Goal: Information Seeking & Learning: Compare options

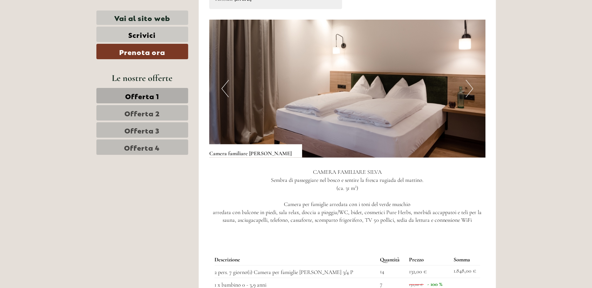
scroll to position [491, 0]
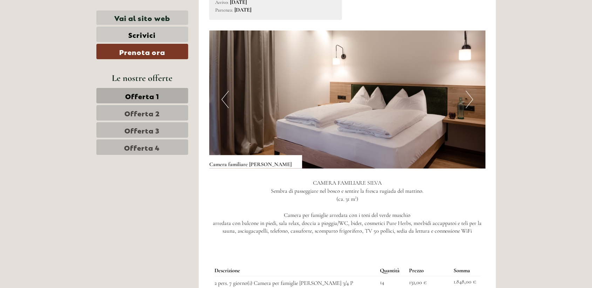
click at [470, 91] on button "Next" at bounding box center [469, 100] width 7 height 18
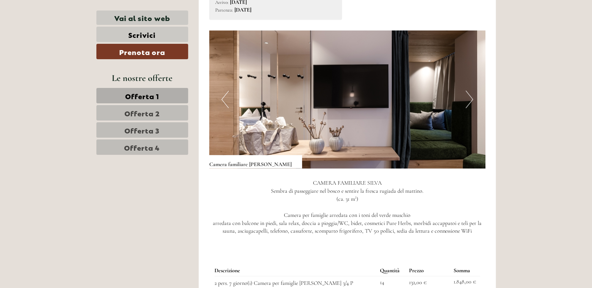
click at [470, 91] on button "Next" at bounding box center [469, 100] width 7 height 18
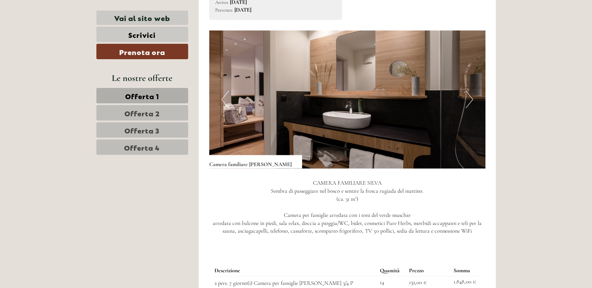
click at [470, 91] on button "Next" at bounding box center [469, 100] width 7 height 18
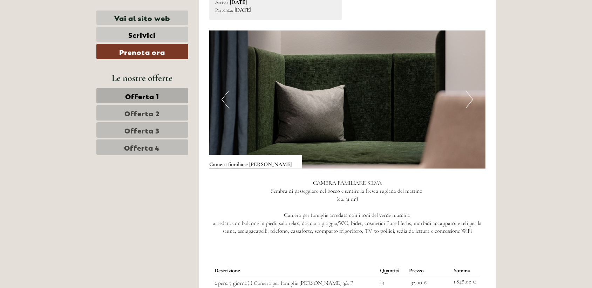
click at [470, 91] on button "Next" at bounding box center [469, 100] width 7 height 18
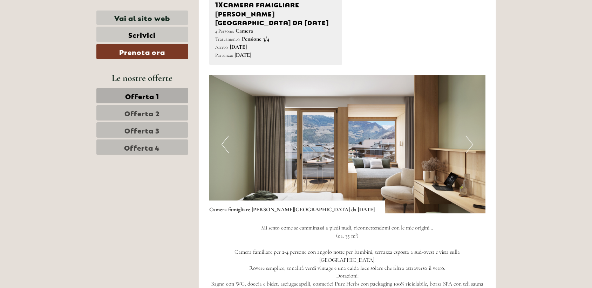
scroll to position [946, 0]
drag, startPoint x: 476, startPoint y: 124, endPoint x: 509, endPoint y: 134, distance: 34.7
click at [467, 135] on button "Next" at bounding box center [469, 144] width 7 height 18
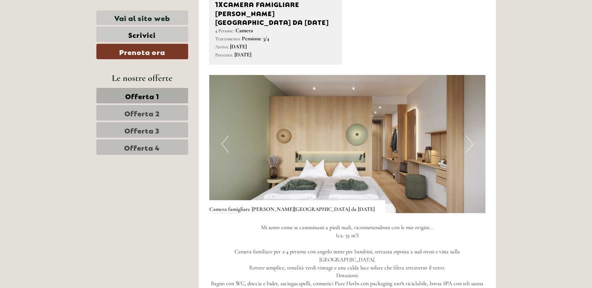
click at [467, 135] on button "Next" at bounding box center [469, 144] width 7 height 18
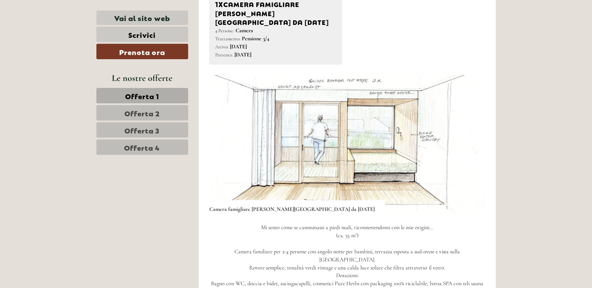
click at [467, 135] on button "Next" at bounding box center [469, 144] width 7 height 18
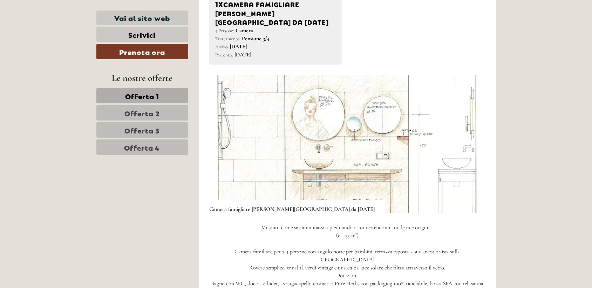
click at [467, 135] on button "Next" at bounding box center [469, 144] width 7 height 18
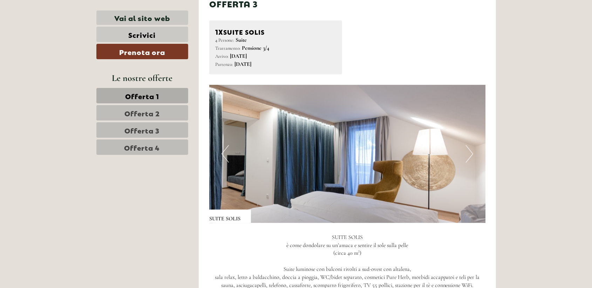
scroll to position [1437, 0]
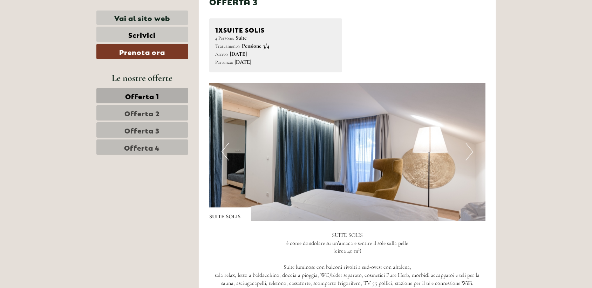
click at [470, 143] on button "Next" at bounding box center [469, 152] width 7 height 18
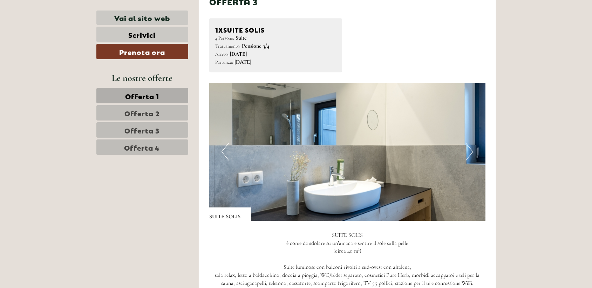
click at [470, 143] on button "Next" at bounding box center [469, 152] width 7 height 18
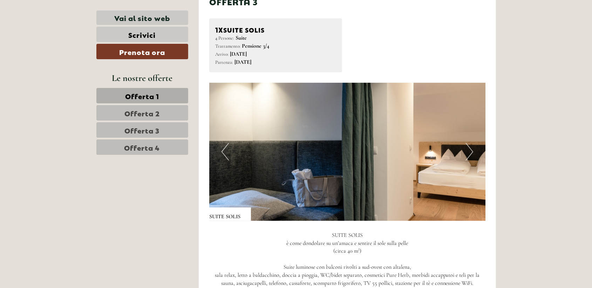
click at [470, 143] on button "Next" at bounding box center [469, 152] width 7 height 18
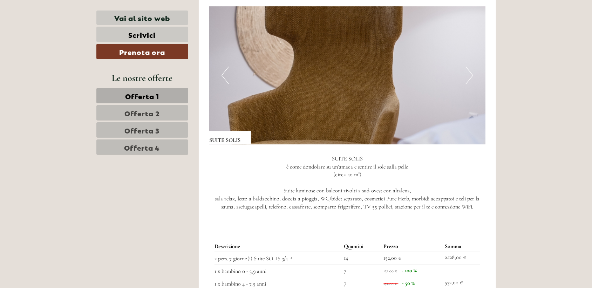
scroll to position [1507, 0]
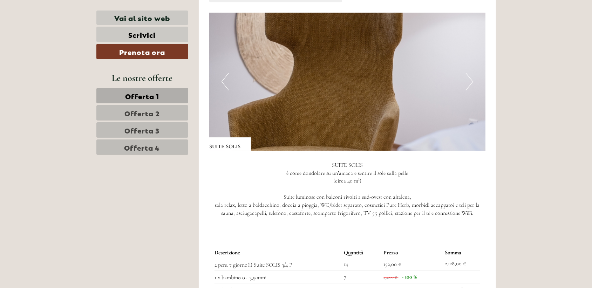
click at [466, 73] on button "Next" at bounding box center [469, 82] width 7 height 18
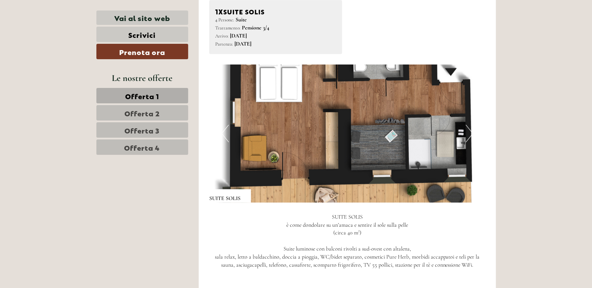
scroll to position [1437, 0]
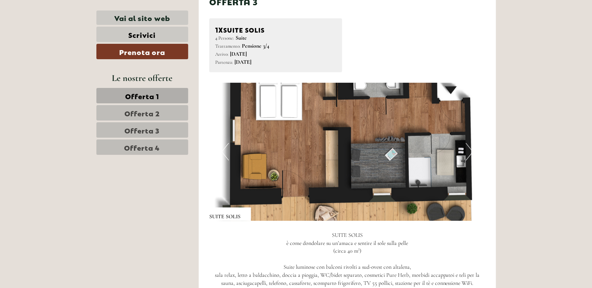
click at [466, 143] on button "Next" at bounding box center [469, 152] width 7 height 18
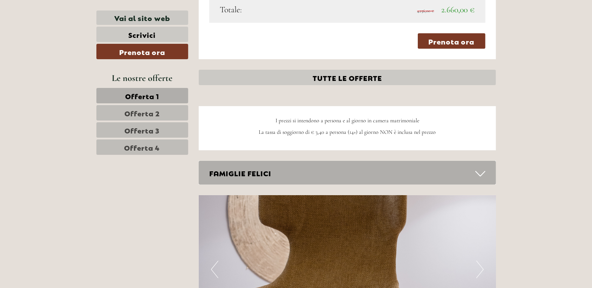
scroll to position [1928, 0]
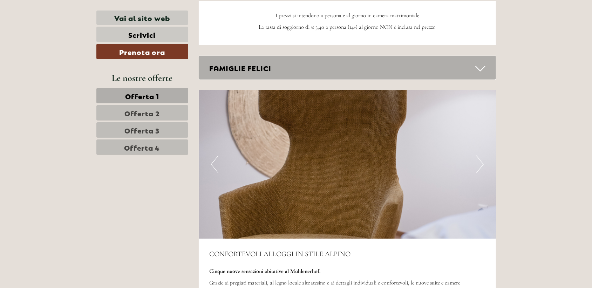
click at [484, 137] on img at bounding box center [347, 164] width 297 height 149
click at [481, 156] on button "Next" at bounding box center [479, 165] width 7 height 18
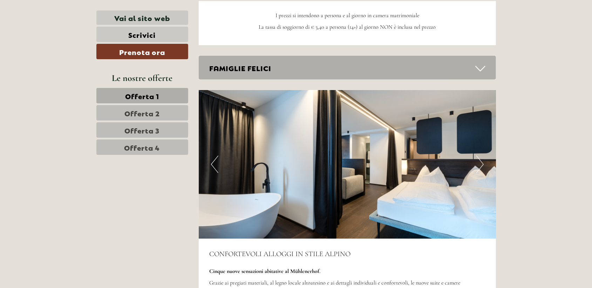
click at [481, 156] on button "Next" at bounding box center [479, 165] width 7 height 18
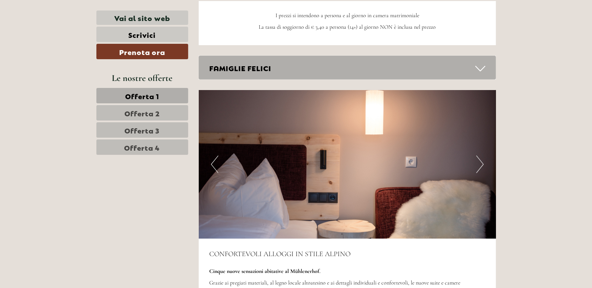
click at [481, 156] on button "Next" at bounding box center [479, 165] width 7 height 18
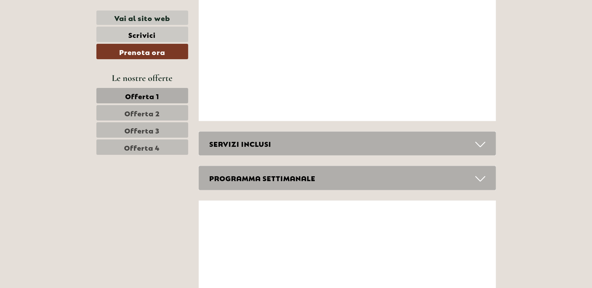
scroll to position [2734, 0]
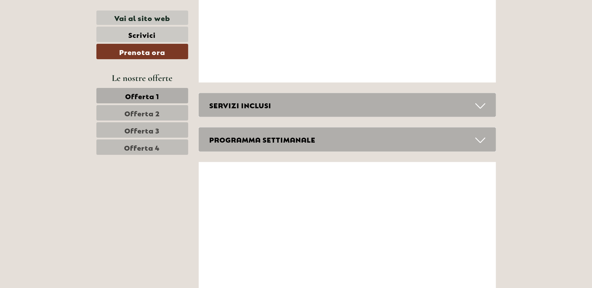
click at [431, 93] on div "SERVIZI INCLUSI" at bounding box center [347, 105] width 297 height 24
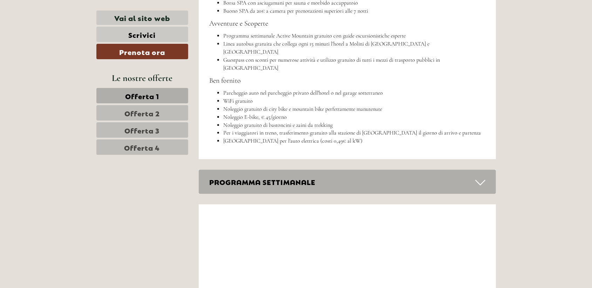
scroll to position [3014, 0]
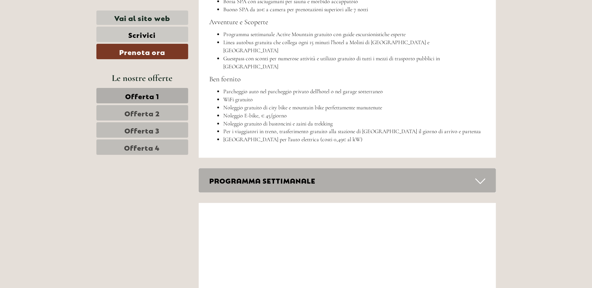
click at [376, 168] on div "PROGRAMMA SETTIMANALE" at bounding box center [347, 180] width 297 height 24
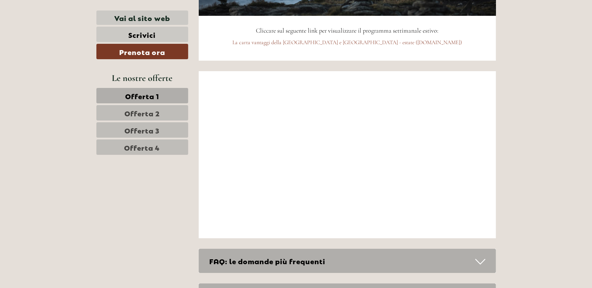
scroll to position [3400, 0]
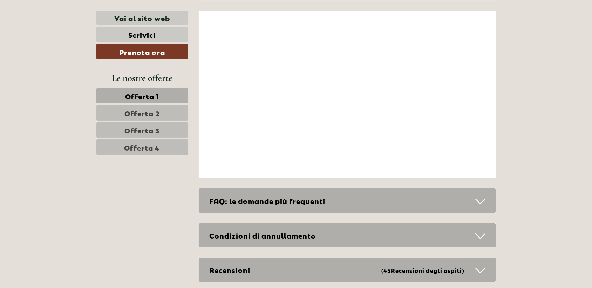
click at [271, 189] on div "FAQ: le domande più frequenti" at bounding box center [347, 201] width 297 height 24
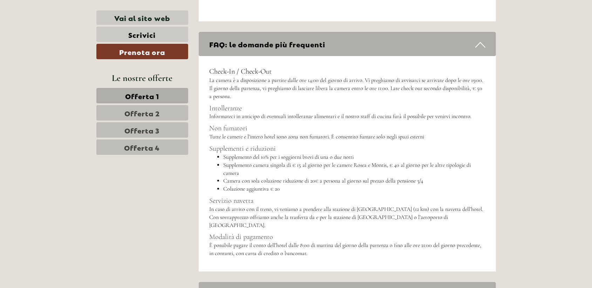
scroll to position [3468, 0]
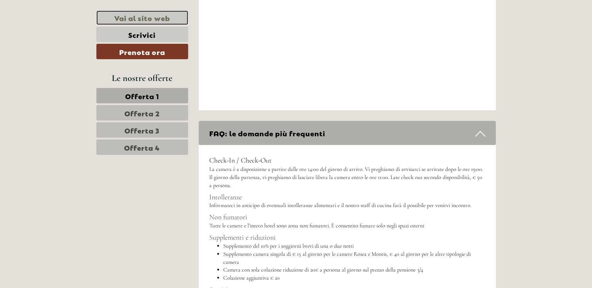
click at [165, 14] on link "Vai al sito web" at bounding box center [142, 18] width 92 height 14
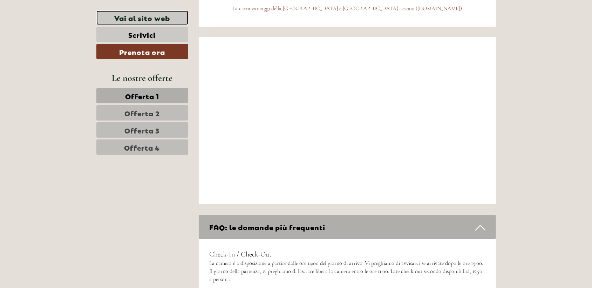
scroll to position [3362, 0]
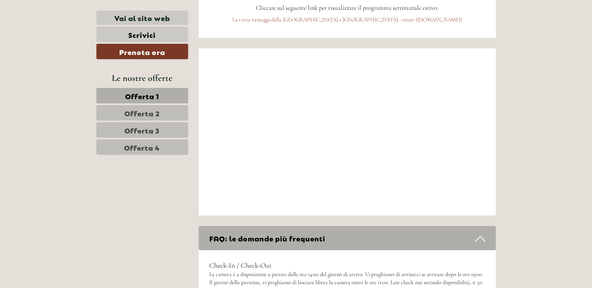
click at [165, 155] on div "Le nostre offerte Offerta 1 Offerta 2 Offerta 3 Offerta 4" at bounding box center [143, 117] width 94 height 91
click at [164, 148] on link "Offerta 4" at bounding box center [142, 147] width 92 height 15
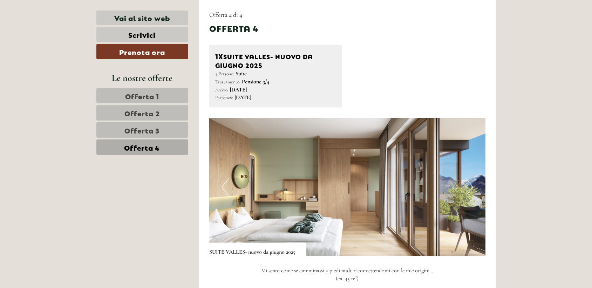
click at [465, 188] on img at bounding box center [347, 187] width 276 height 138
click at [470, 185] on button "Next" at bounding box center [469, 187] width 7 height 18
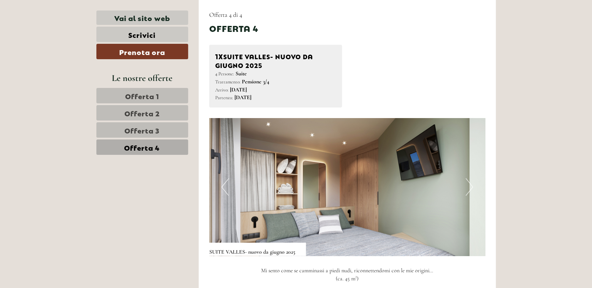
click at [470, 185] on button "Next" at bounding box center [469, 187] width 7 height 18
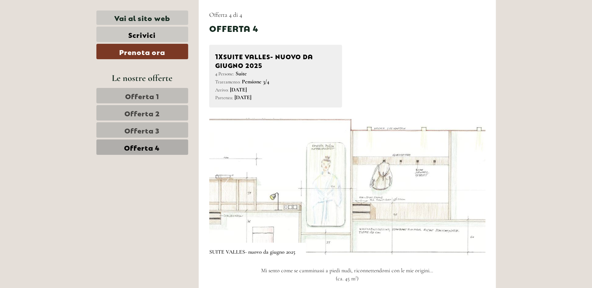
click at [470, 185] on button "Next" at bounding box center [469, 187] width 7 height 18
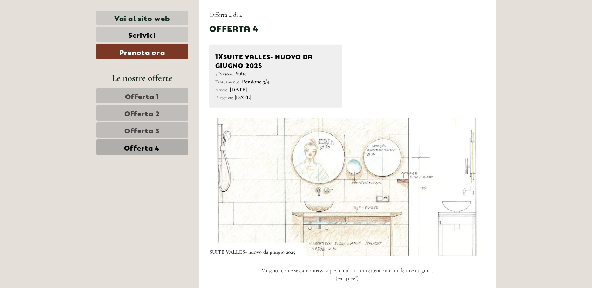
click at [470, 185] on button "Next" at bounding box center [469, 187] width 7 height 18
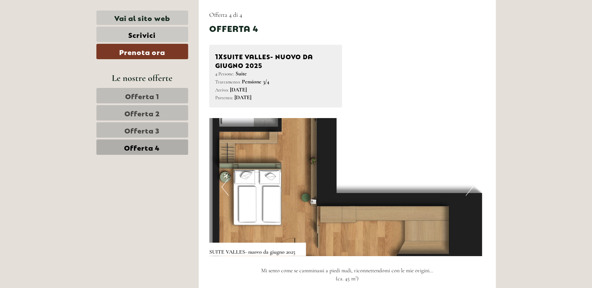
click at [470, 185] on button "Next" at bounding box center [469, 187] width 7 height 18
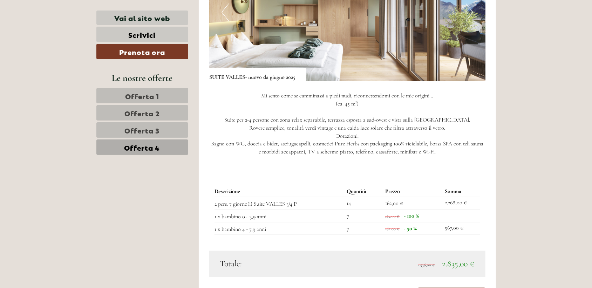
scroll to position [578, 0]
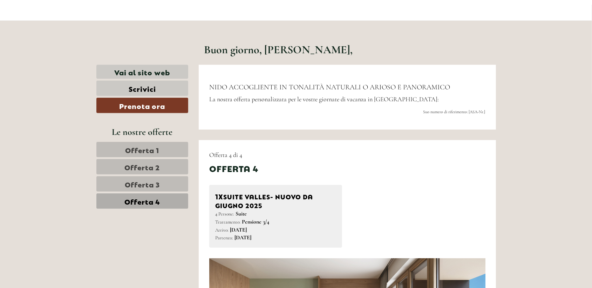
click at [157, 182] on span "Offerta 3" at bounding box center [142, 184] width 35 height 10
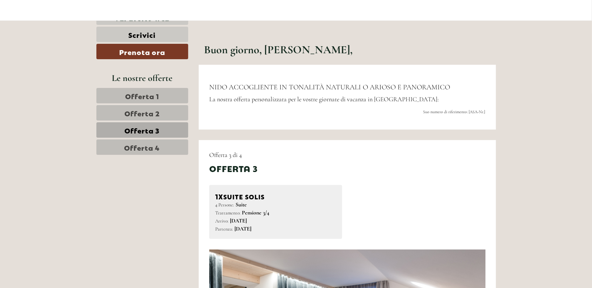
scroll to position [403, 0]
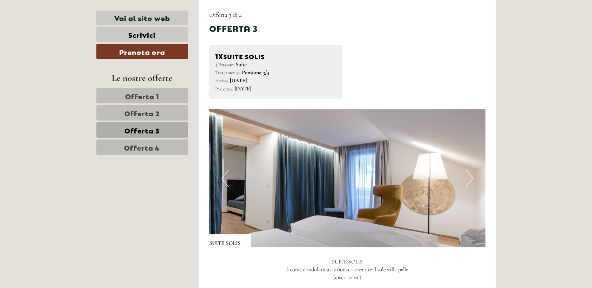
click at [463, 176] on img at bounding box center [347, 178] width 276 height 138
click at [466, 180] on button "Next" at bounding box center [469, 179] width 7 height 18
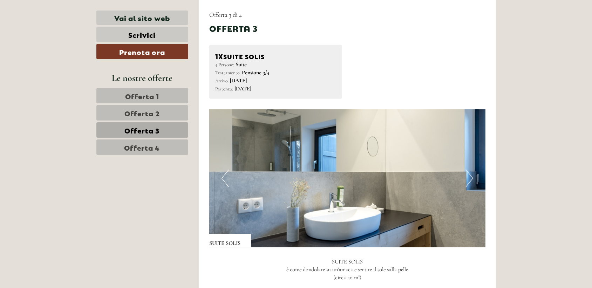
click at [466, 180] on button "Next" at bounding box center [469, 179] width 7 height 18
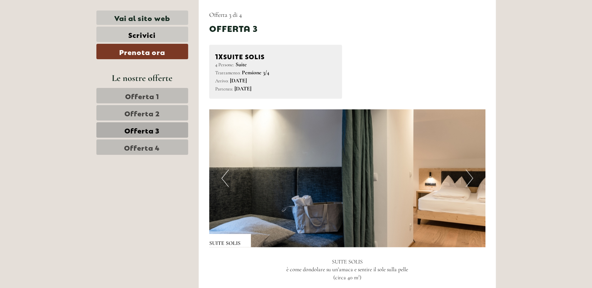
click at [466, 180] on button "Next" at bounding box center [469, 179] width 7 height 18
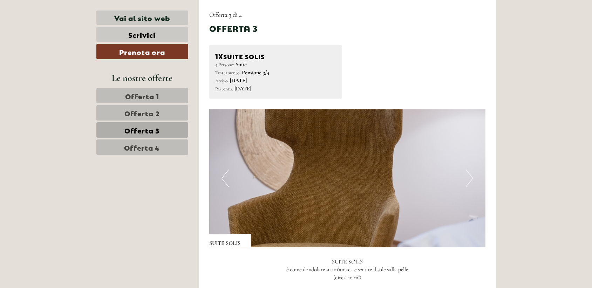
click at [466, 180] on button "Next" at bounding box center [469, 179] width 7 height 18
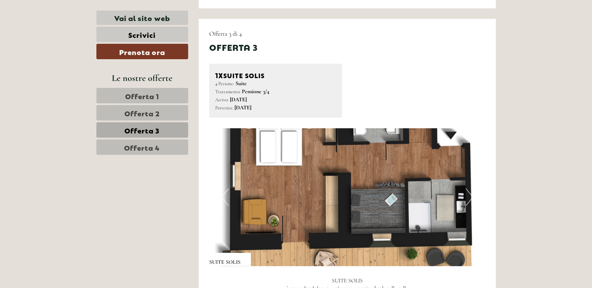
scroll to position [368, 0]
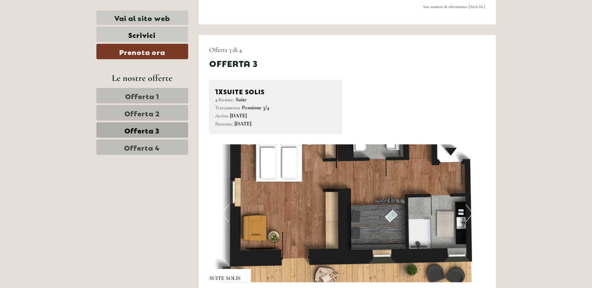
click at [471, 213] on button "Next" at bounding box center [469, 214] width 7 height 18
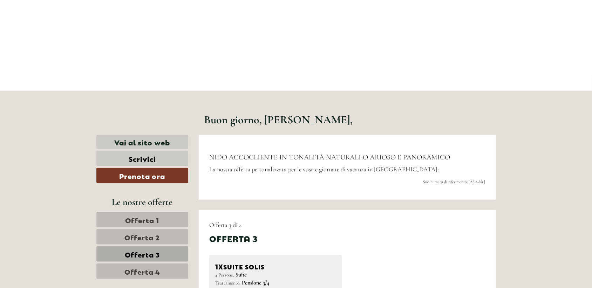
click at [154, 232] on span "Offerta 2" at bounding box center [141, 237] width 35 height 10
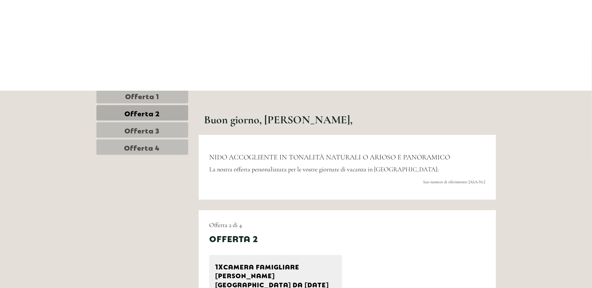
scroll to position [403, 0]
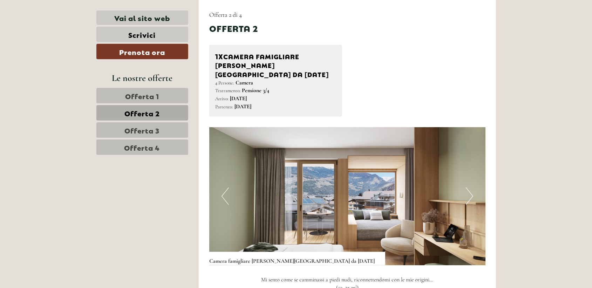
click at [467, 188] on button "Next" at bounding box center [469, 197] width 7 height 18
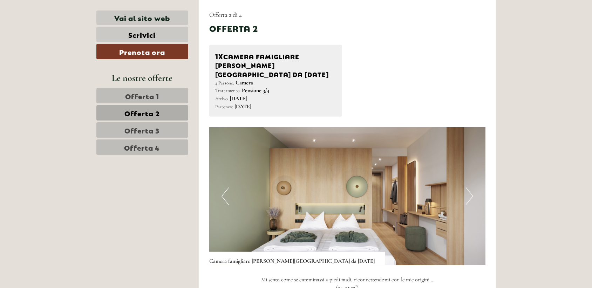
click at [467, 188] on button "Next" at bounding box center [469, 197] width 7 height 18
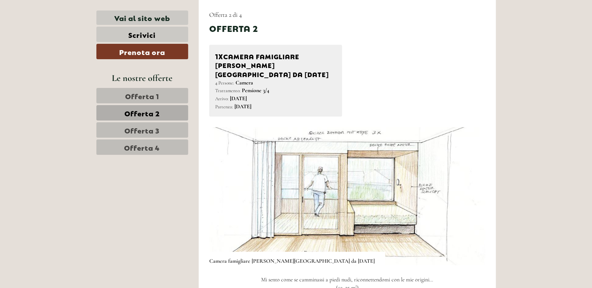
click at [467, 188] on button "Next" at bounding box center [469, 197] width 7 height 18
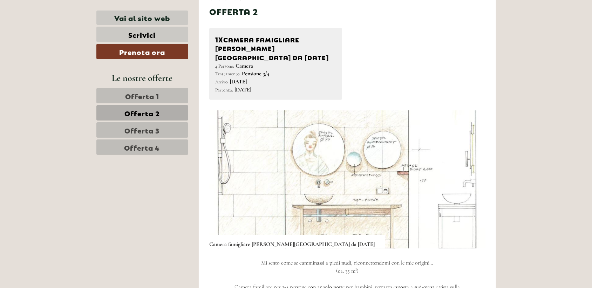
scroll to position [368, 0]
